Goal: Transaction & Acquisition: Book appointment/travel/reservation

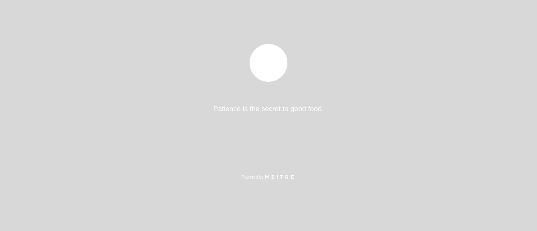
select select "es"
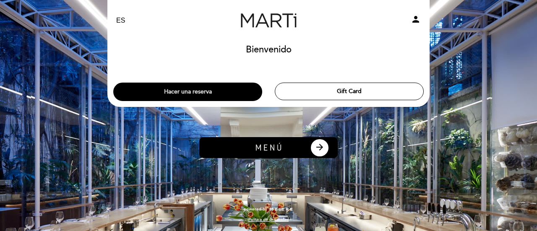
click at [190, 94] on button "Hacer una reserva" at bounding box center [187, 92] width 149 height 18
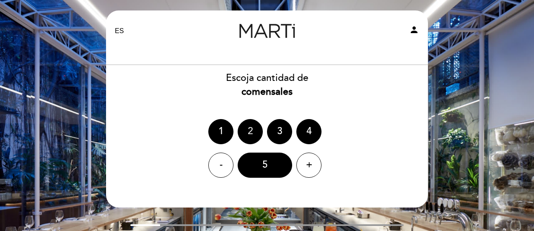
click at [252, 133] on div "2" at bounding box center [250, 131] width 25 height 25
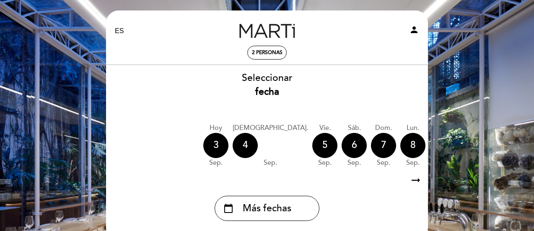
click at [412, 180] on icon "arrow_right_alt" at bounding box center [416, 181] width 13 height 18
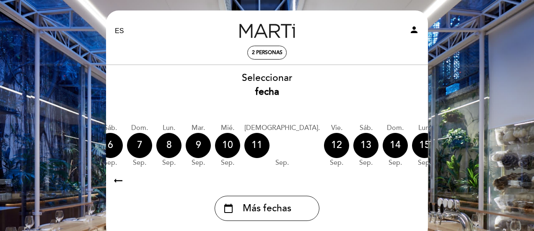
click at [414, 181] on icon "arrow_right_alt" at bounding box center [416, 181] width 13 height 18
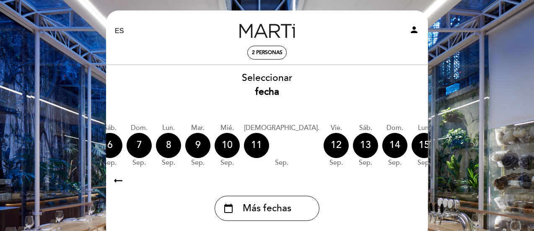
click at [507, 152] on icon "calendar_today" at bounding box center [512, 145] width 10 height 14
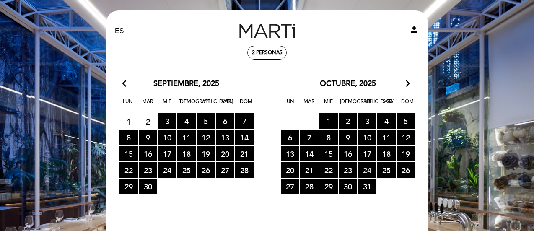
click at [371, 167] on span "24 RESERVAS DISPONIBLES" at bounding box center [367, 170] width 18 height 16
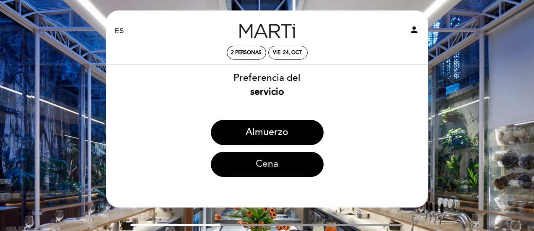
click at [287, 164] on button "Cena" at bounding box center [267, 164] width 113 height 25
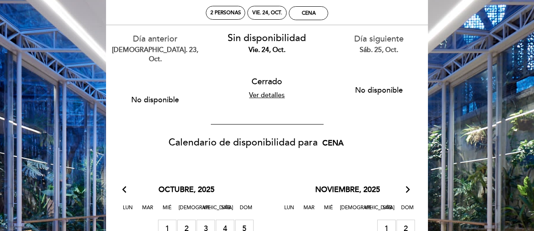
scroll to position [126, 0]
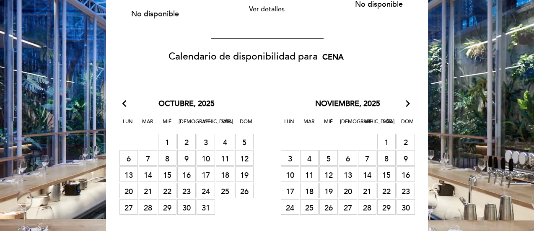
click at [209, 183] on span "24 [GEOGRAPHIC_DATA]" at bounding box center [206, 191] width 18 height 16
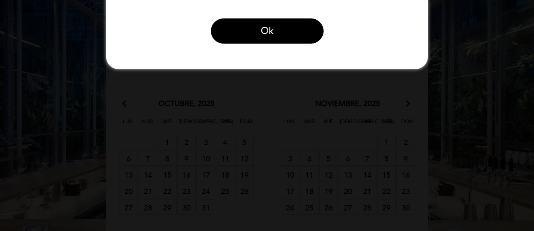
scroll to position [0, 0]
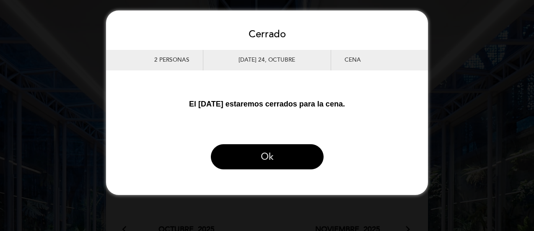
click at [268, 167] on button "Ok" at bounding box center [267, 156] width 113 height 25
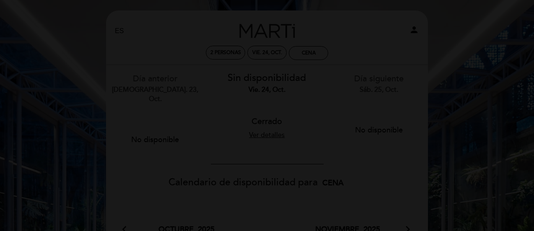
scroll to position [190, 0]
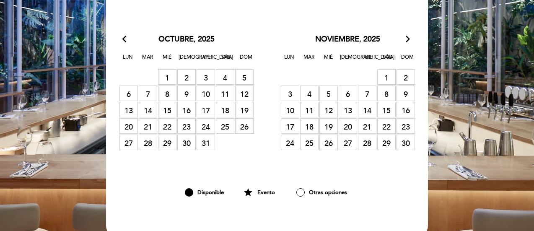
click at [212, 118] on span "24 [GEOGRAPHIC_DATA]" at bounding box center [206, 126] width 18 height 16
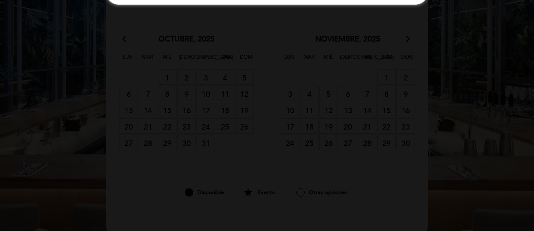
scroll to position [0, 0]
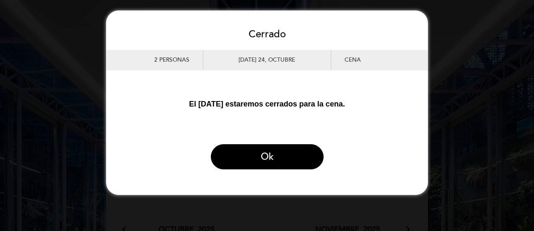
click at [213, 119] on div "Cerrado 2 personas [DATE] 24, octubre Cena El [DATE] estaremos cerrados para la…" at bounding box center [267, 103] width 322 height 168
click at [275, 160] on button "Ok" at bounding box center [267, 156] width 113 height 25
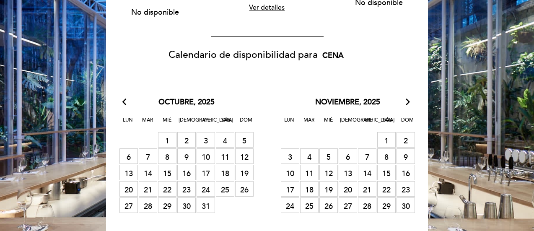
scroll to position [107, 0]
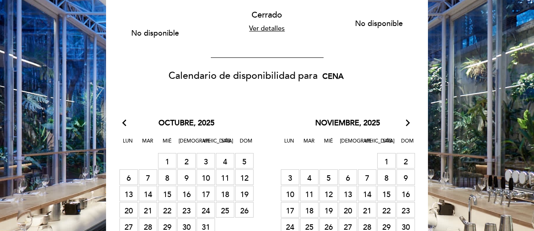
click at [206, 174] on span "10 [GEOGRAPHIC_DATA]" at bounding box center [206, 177] width 18 height 16
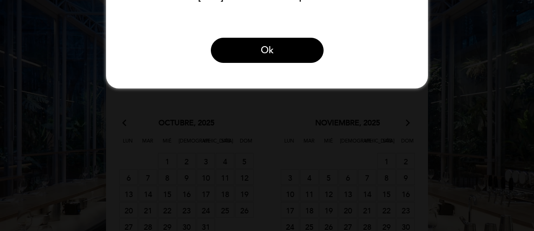
scroll to position [0, 0]
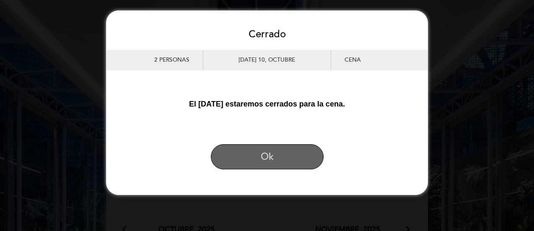
click at [245, 168] on button "Ok" at bounding box center [267, 156] width 113 height 25
